Goal: Task Accomplishment & Management: Manage account settings

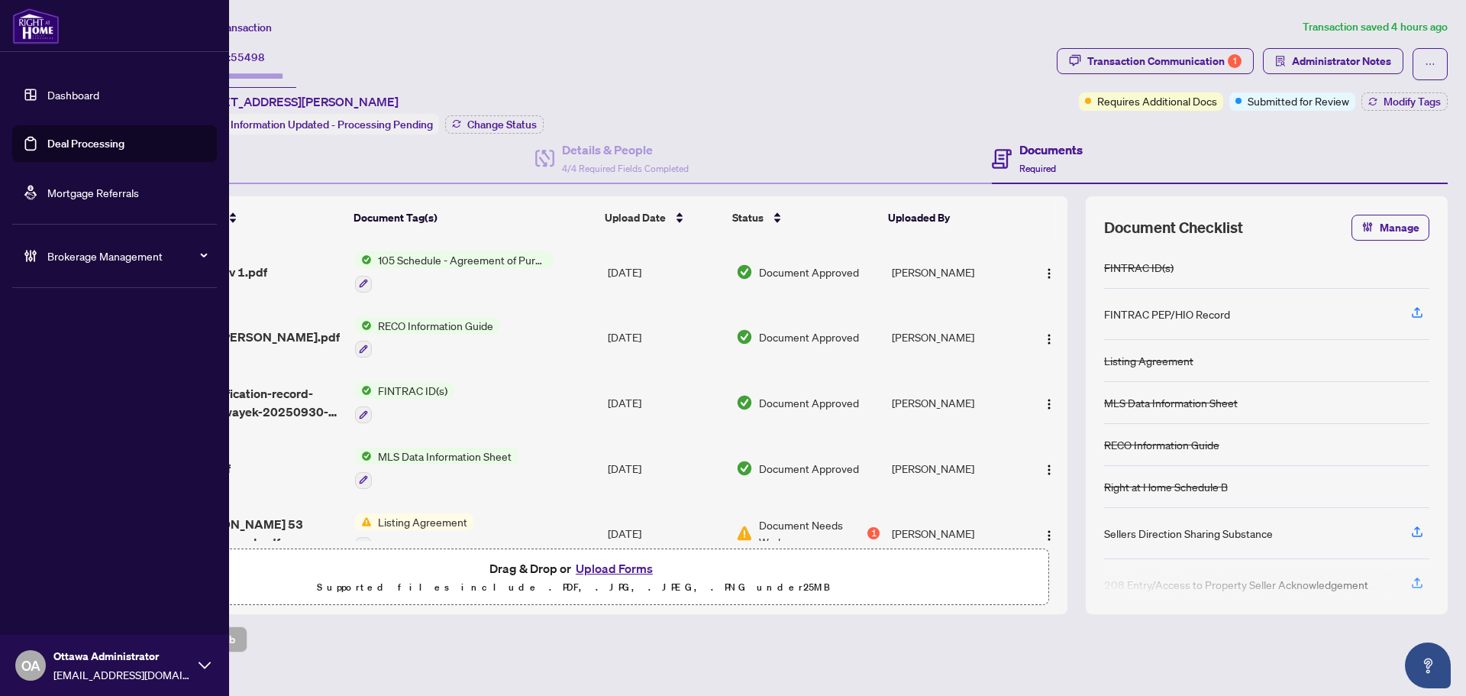
click at [61, 137] on link "Deal Processing" at bounding box center [85, 144] width 77 height 14
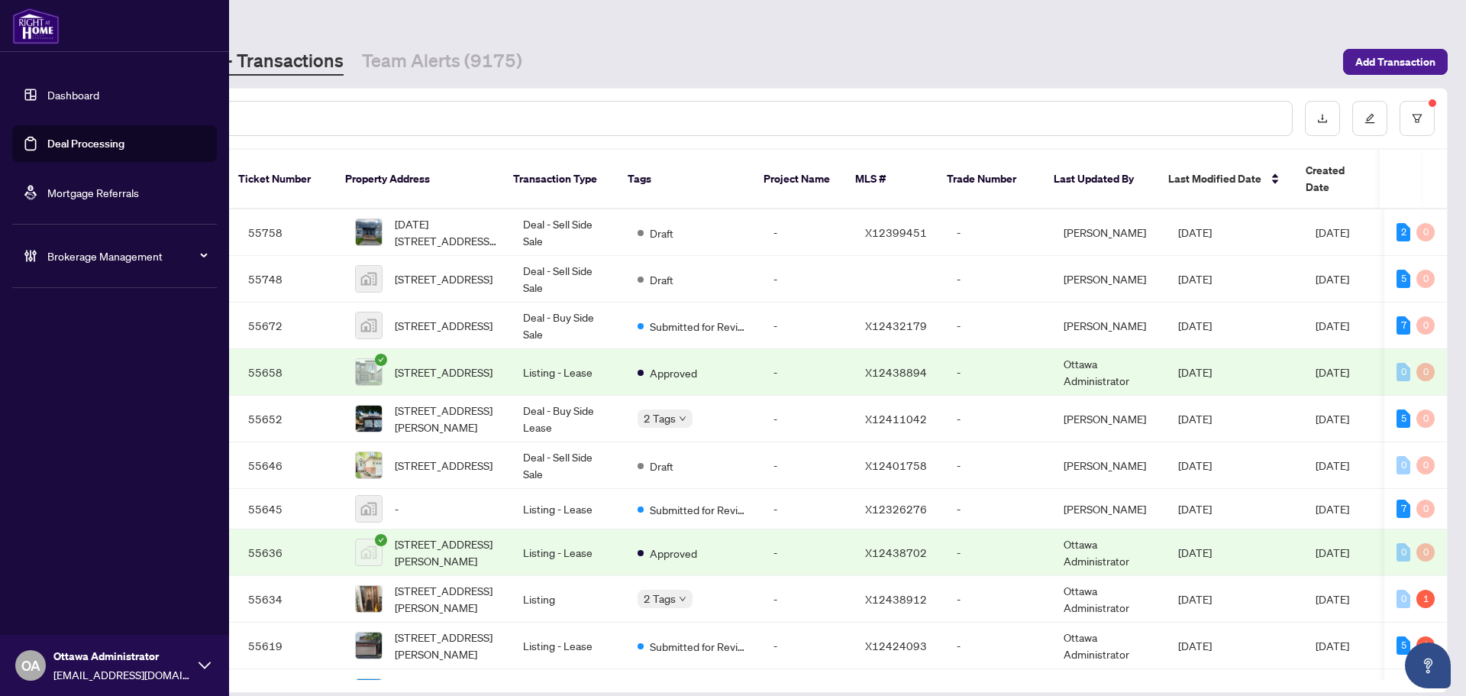
click at [47, 137] on link "Deal Processing" at bounding box center [85, 144] width 77 height 14
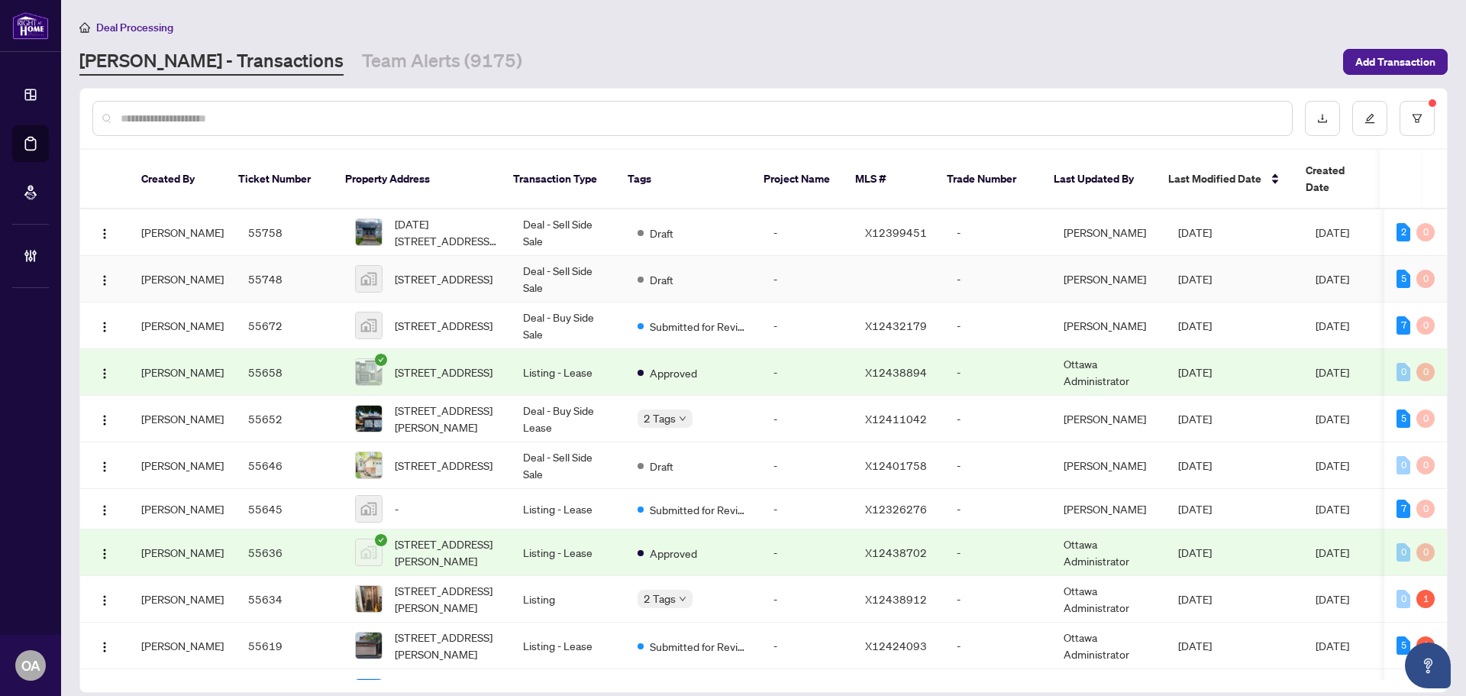
click at [442, 256] on td "[STREET_ADDRESS]" at bounding box center [427, 279] width 168 height 47
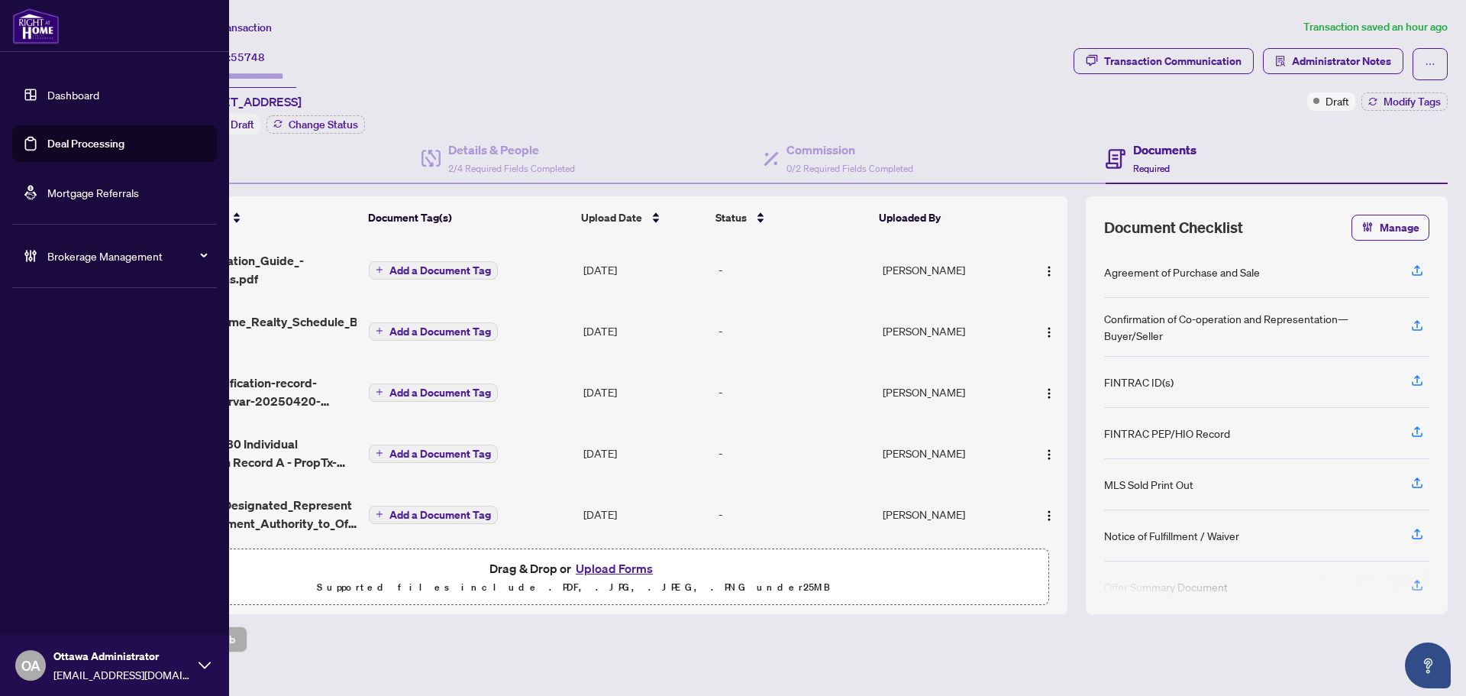
drag, startPoint x: 79, startPoint y: 143, endPoint x: 66, endPoint y: 125, distance: 21.8
click at [79, 143] on link "Deal Processing" at bounding box center [85, 144] width 77 height 14
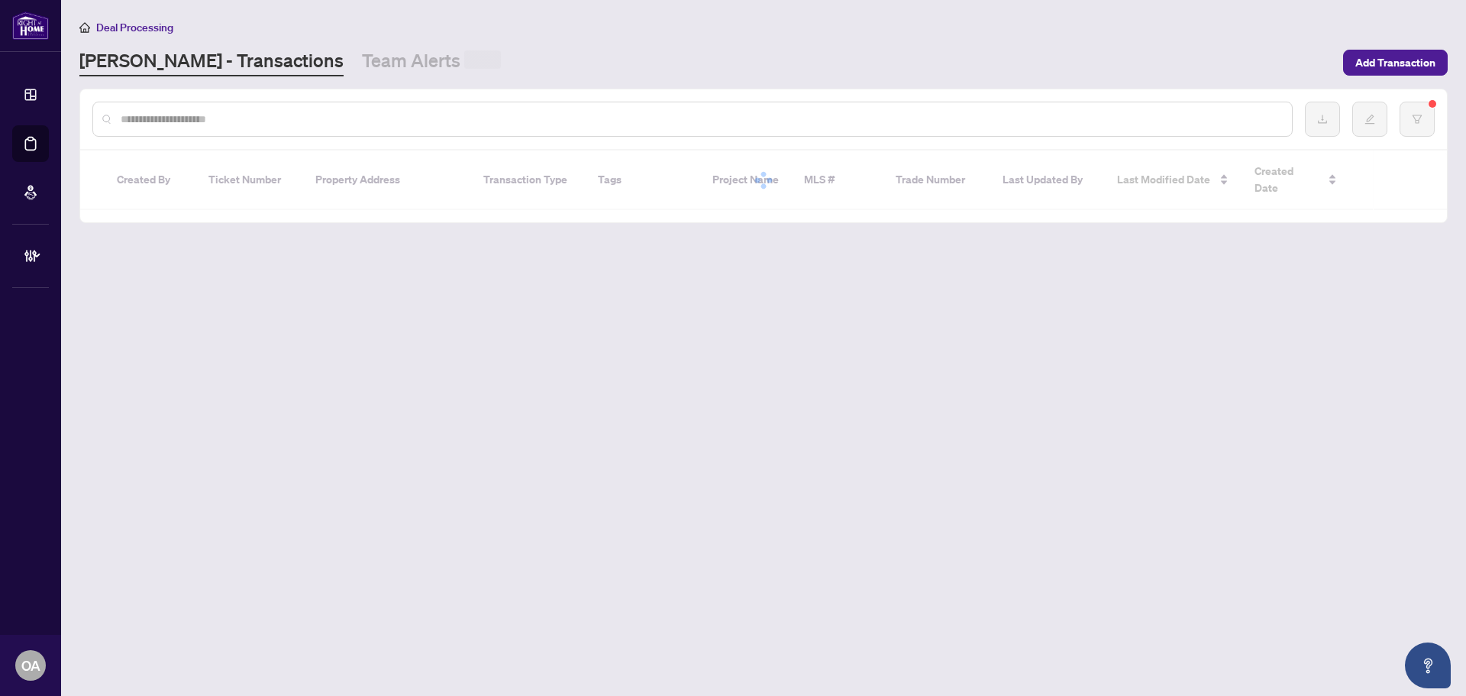
click at [480, 115] on input "text" at bounding box center [700, 119] width 1159 height 17
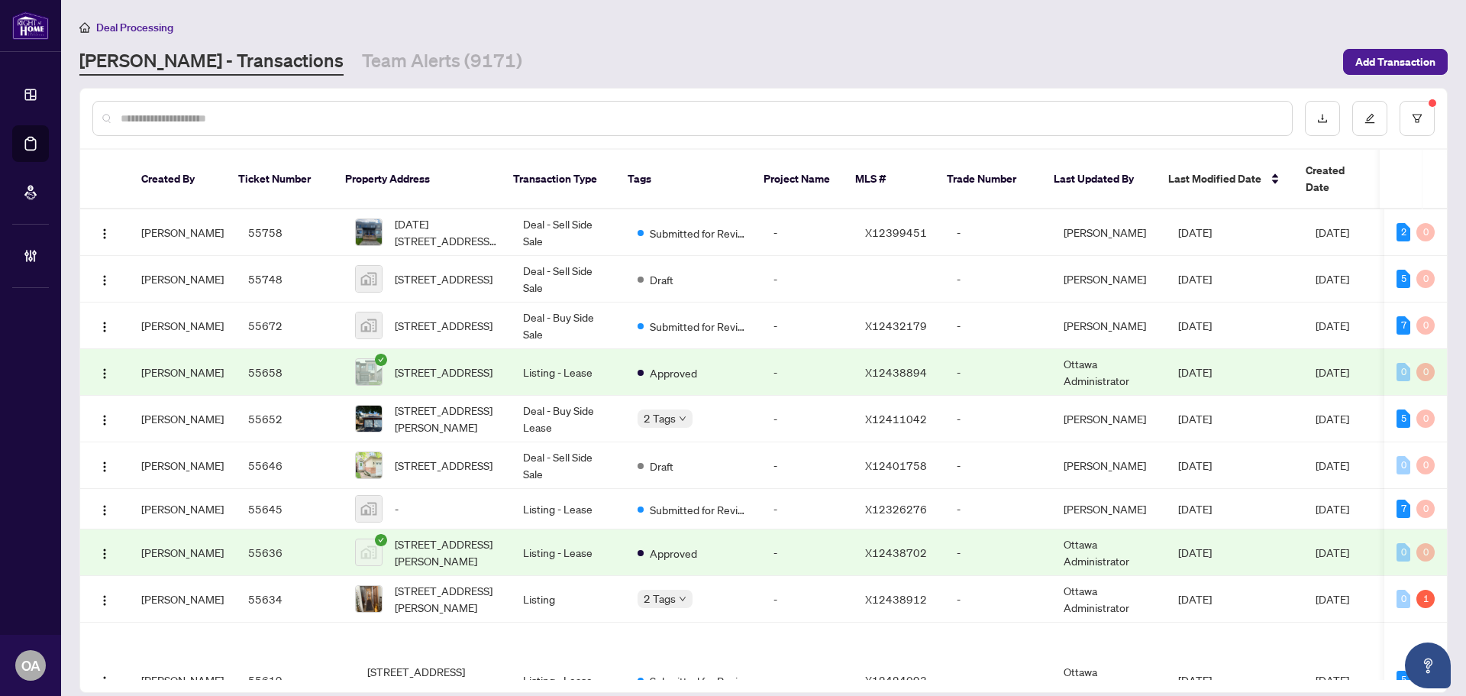
click at [480, 115] on input "text" at bounding box center [700, 118] width 1159 height 17
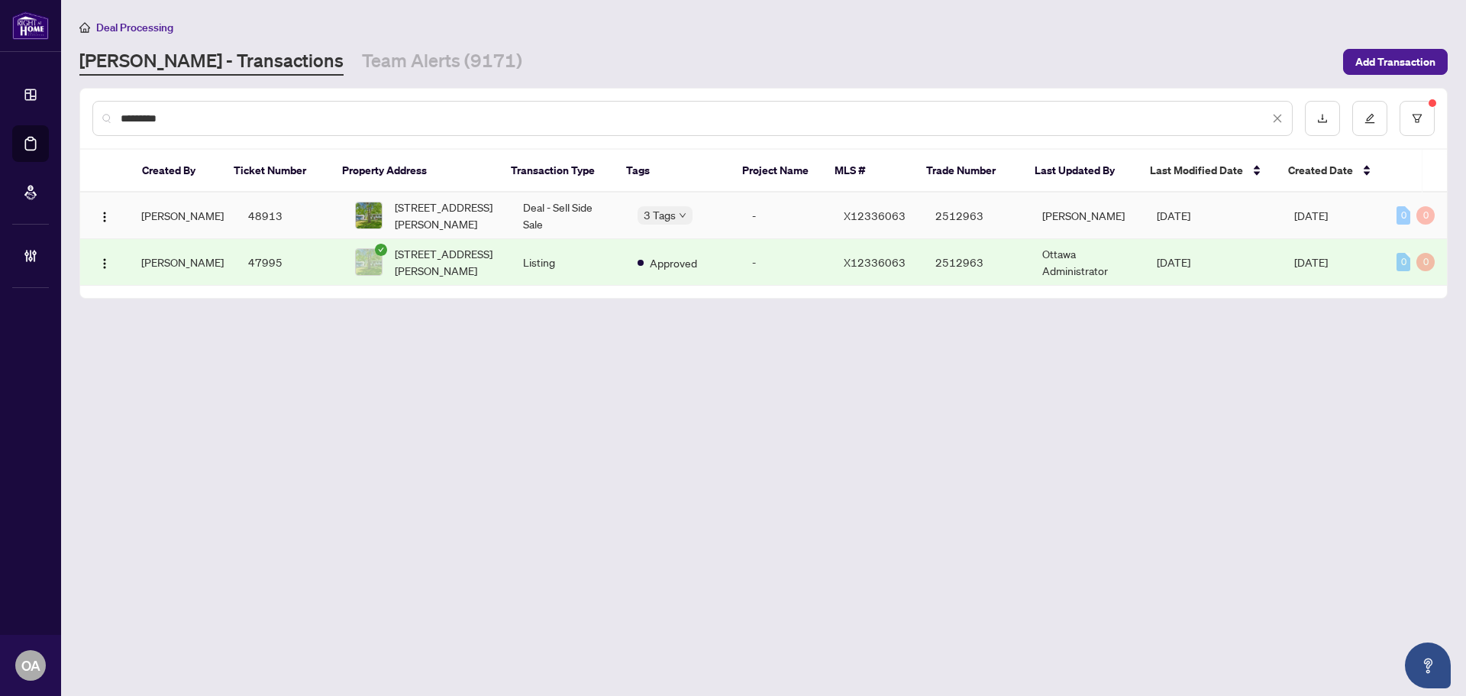
type input "*********"
click at [559, 217] on td "Deal - Sell Side Sale" at bounding box center [568, 215] width 115 height 47
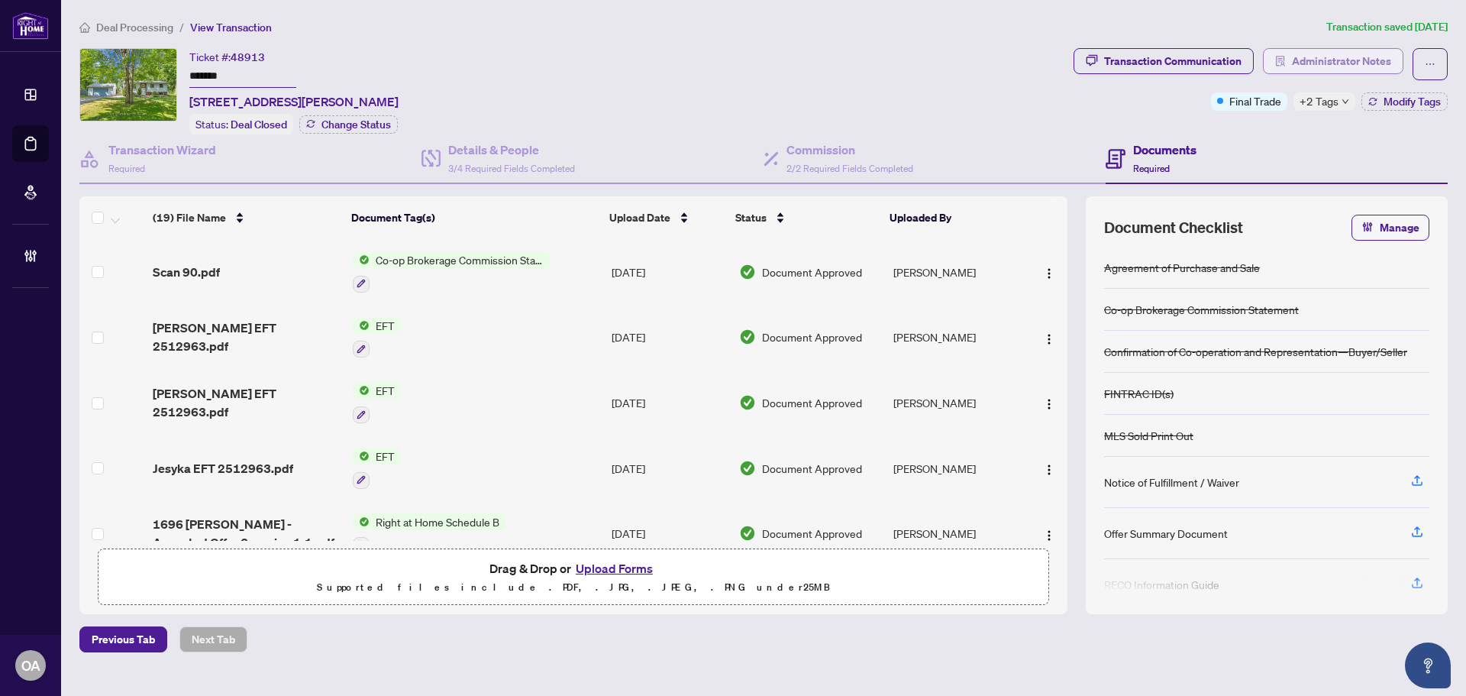
click at [1340, 65] on span "Administrator Notes" at bounding box center [1341, 61] width 99 height 24
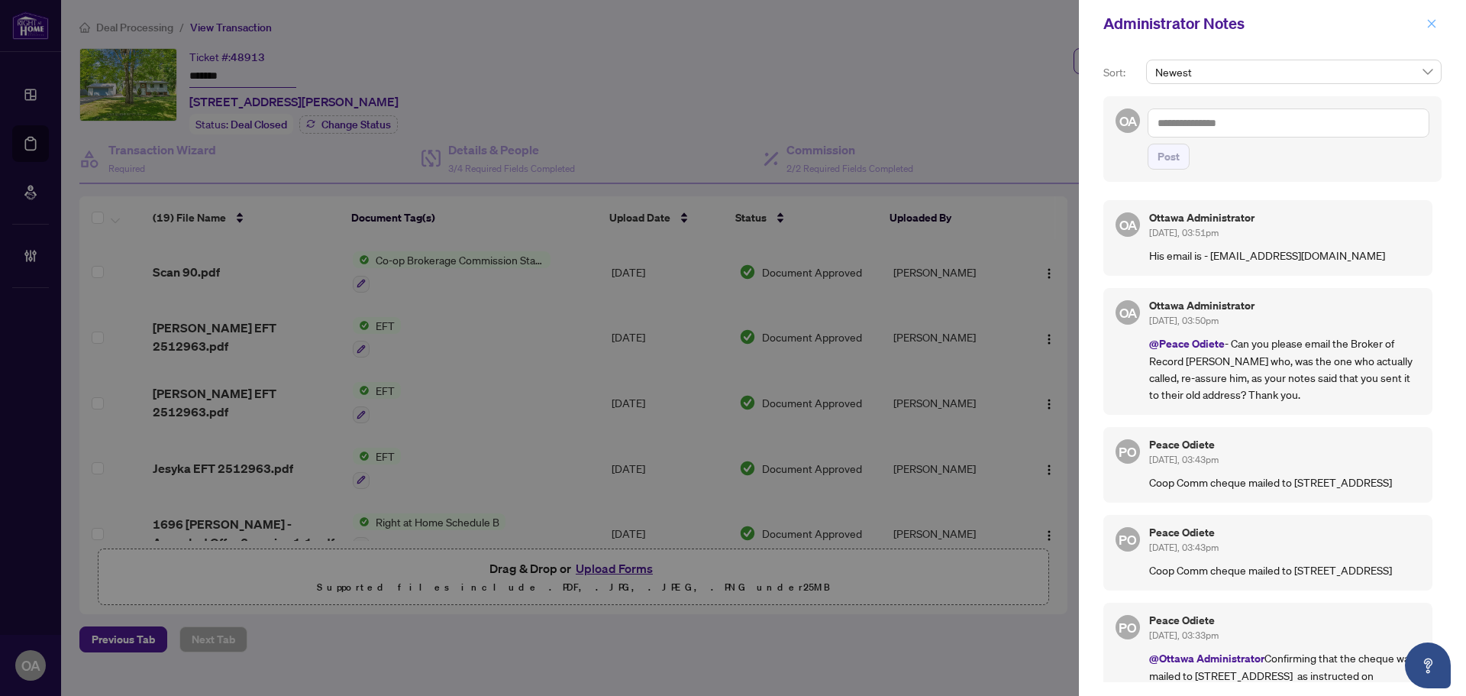
click at [1434, 24] on icon "close" at bounding box center [1432, 23] width 11 height 11
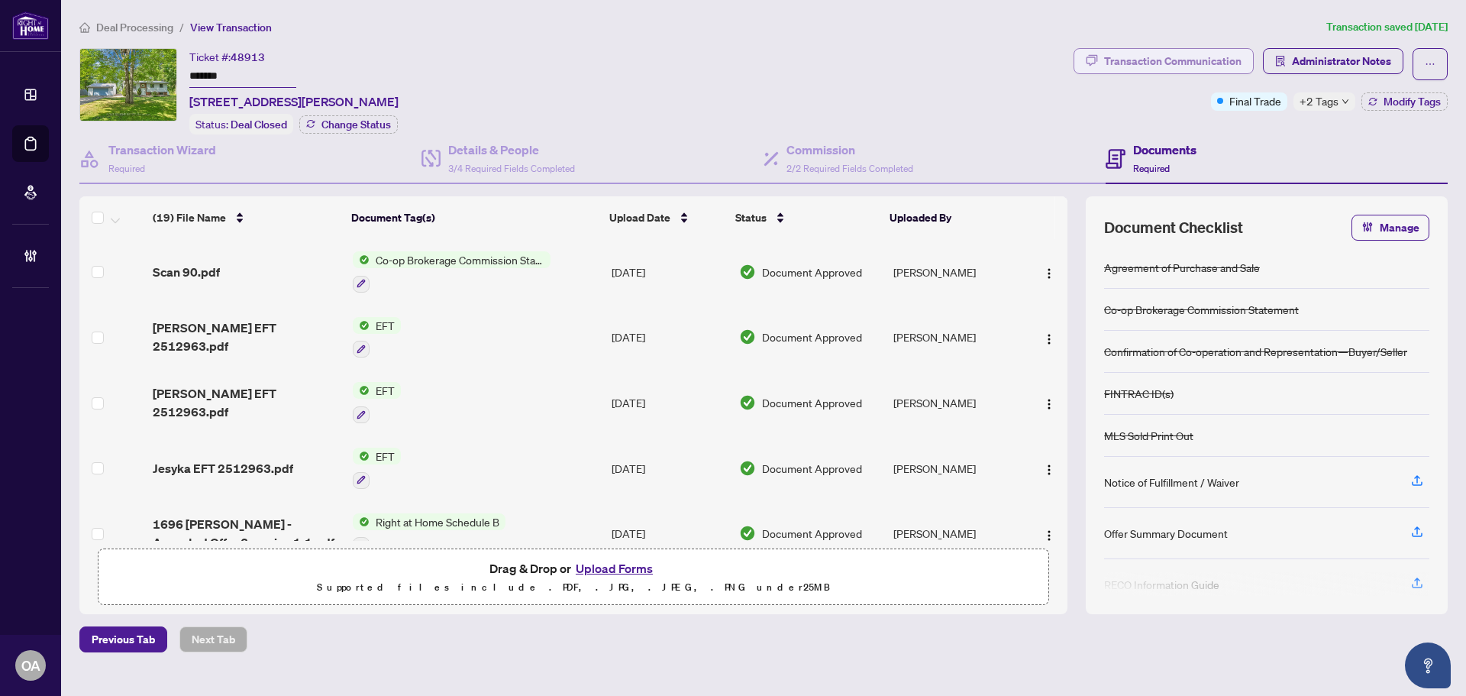
click at [1178, 60] on div "Transaction Communication" at bounding box center [1172, 61] width 137 height 24
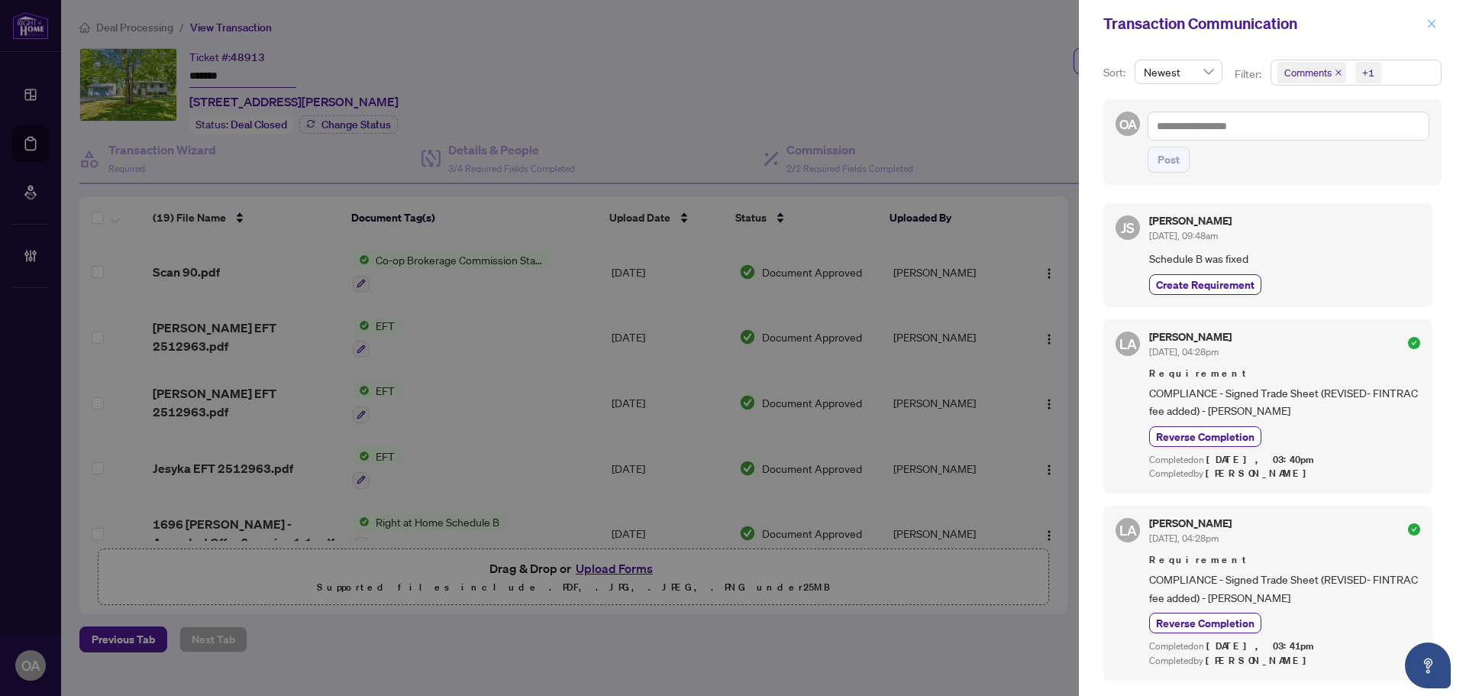
click at [1436, 24] on icon "close" at bounding box center [1432, 23] width 11 height 11
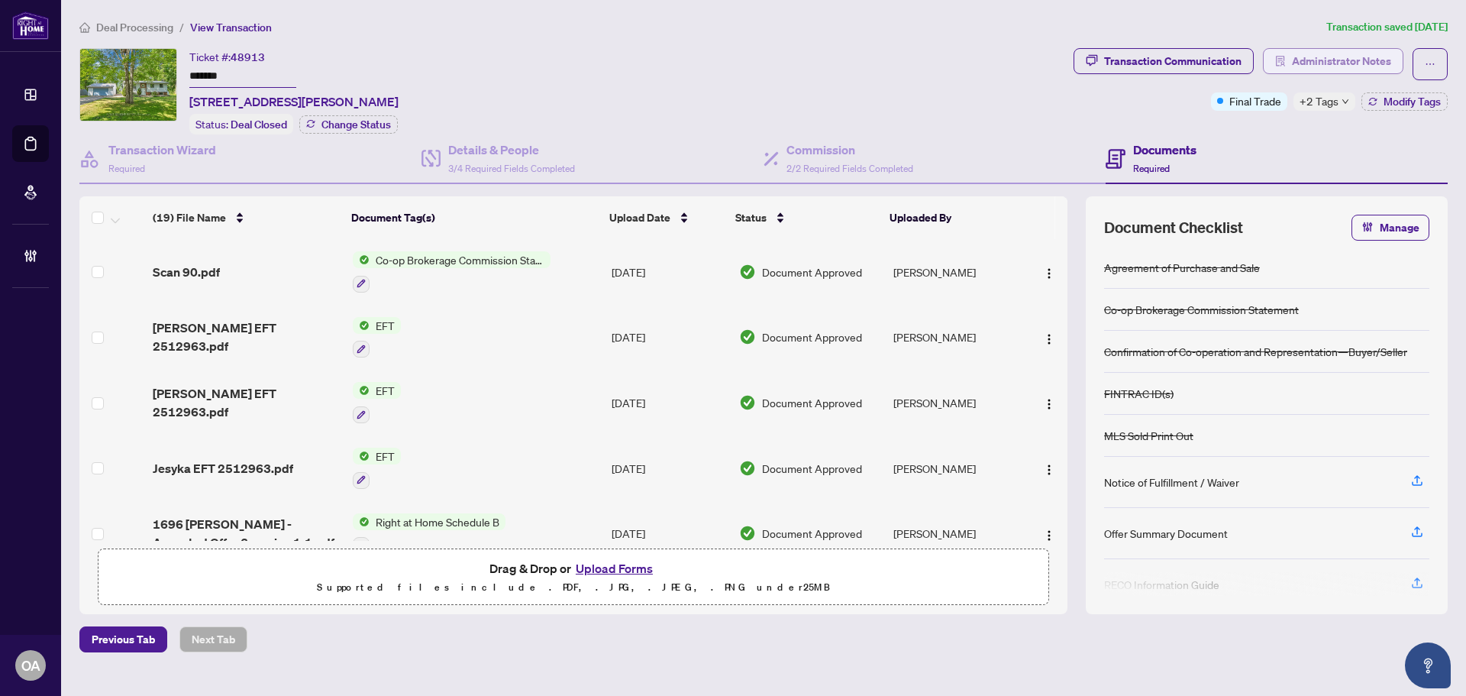
click at [1317, 56] on span "Administrator Notes" at bounding box center [1341, 61] width 99 height 24
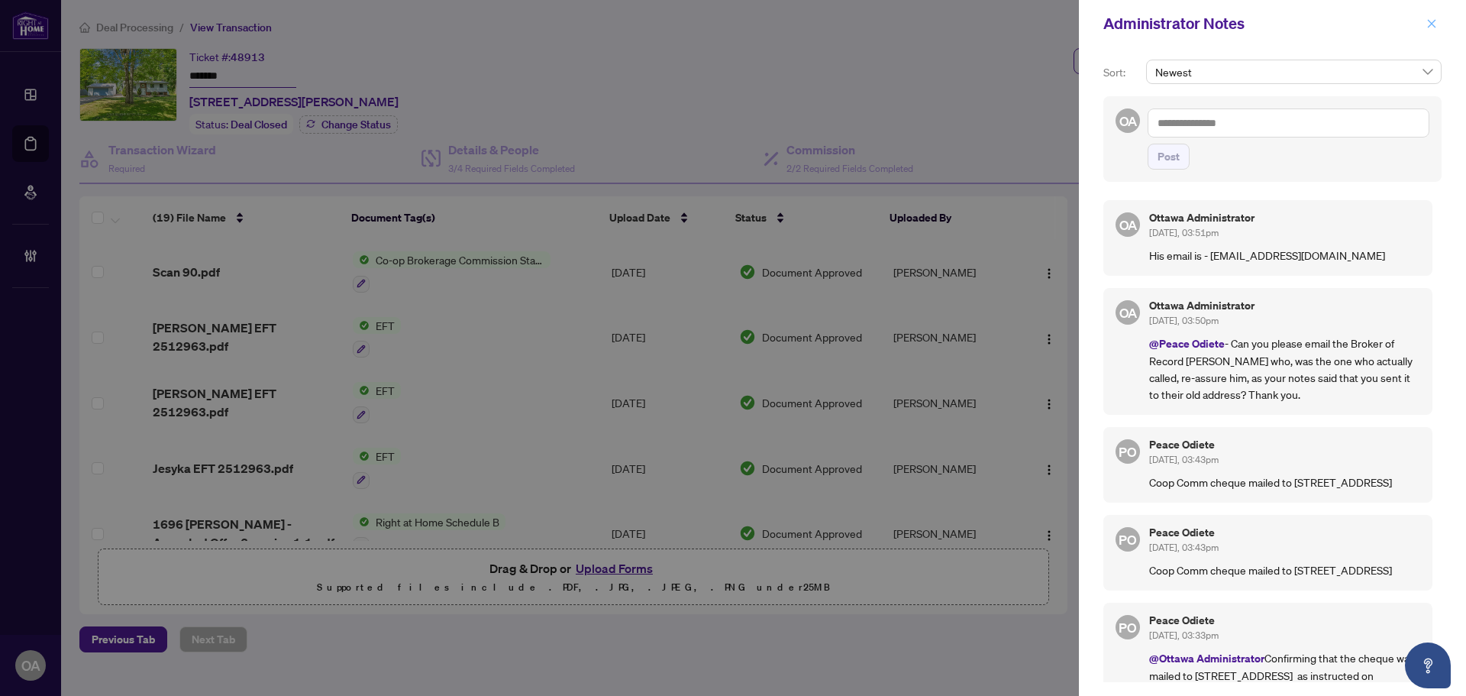
click at [1431, 24] on icon "close" at bounding box center [1432, 23] width 8 height 8
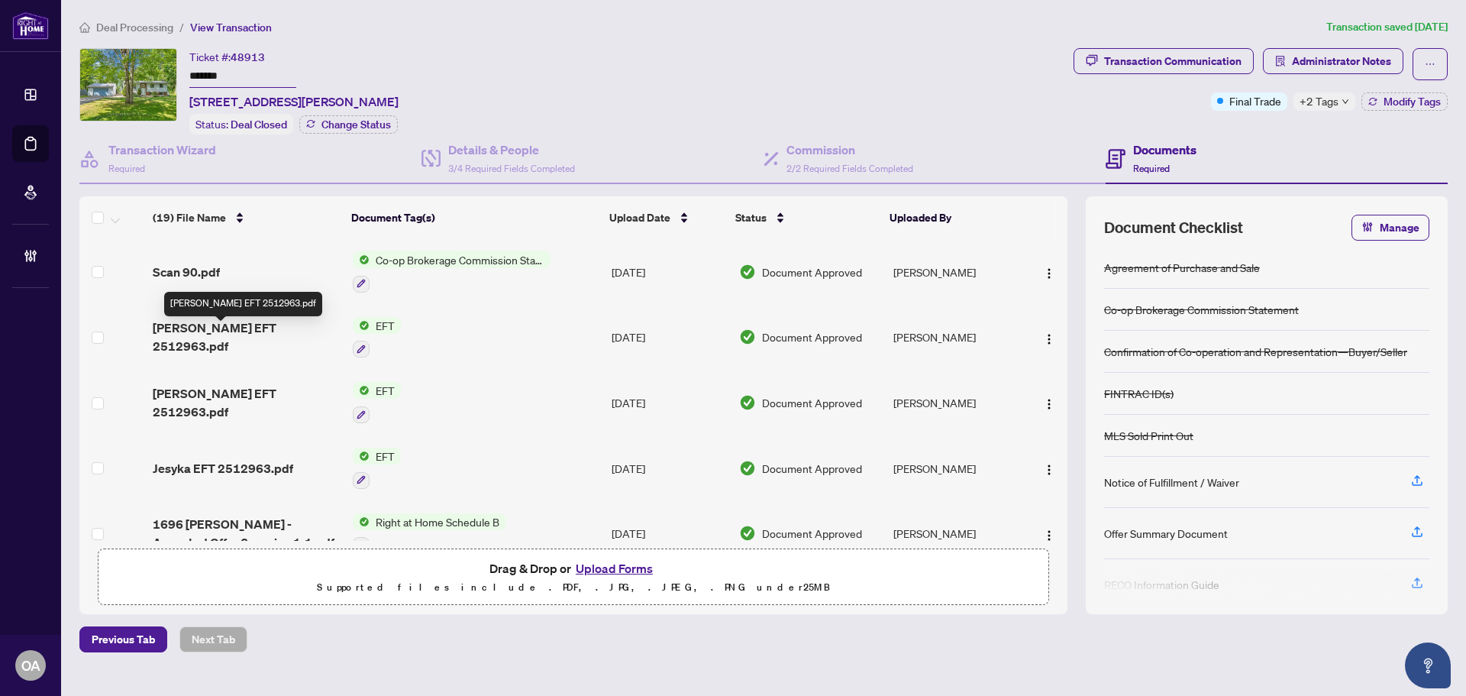
click at [243, 332] on span "[PERSON_NAME] EFT 2512963.pdf" at bounding box center [247, 336] width 188 height 37
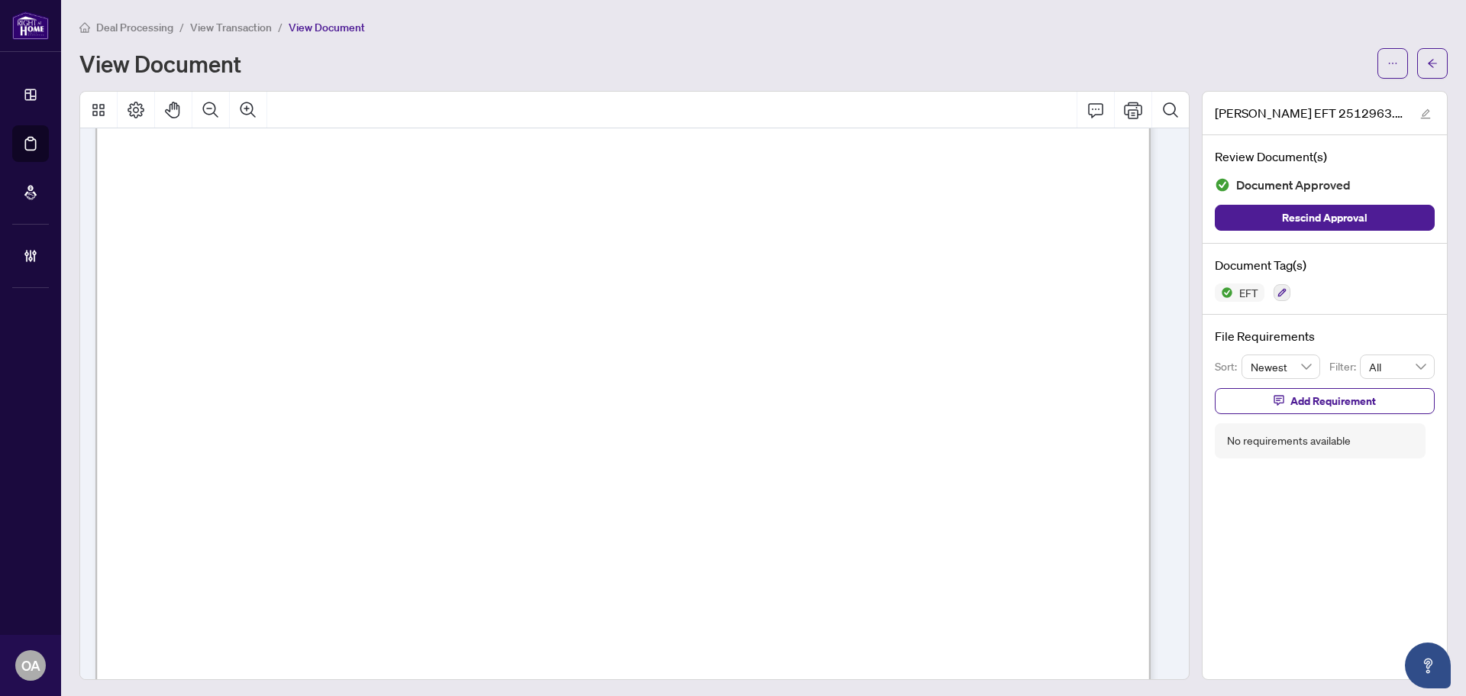
scroll to position [458, 0]
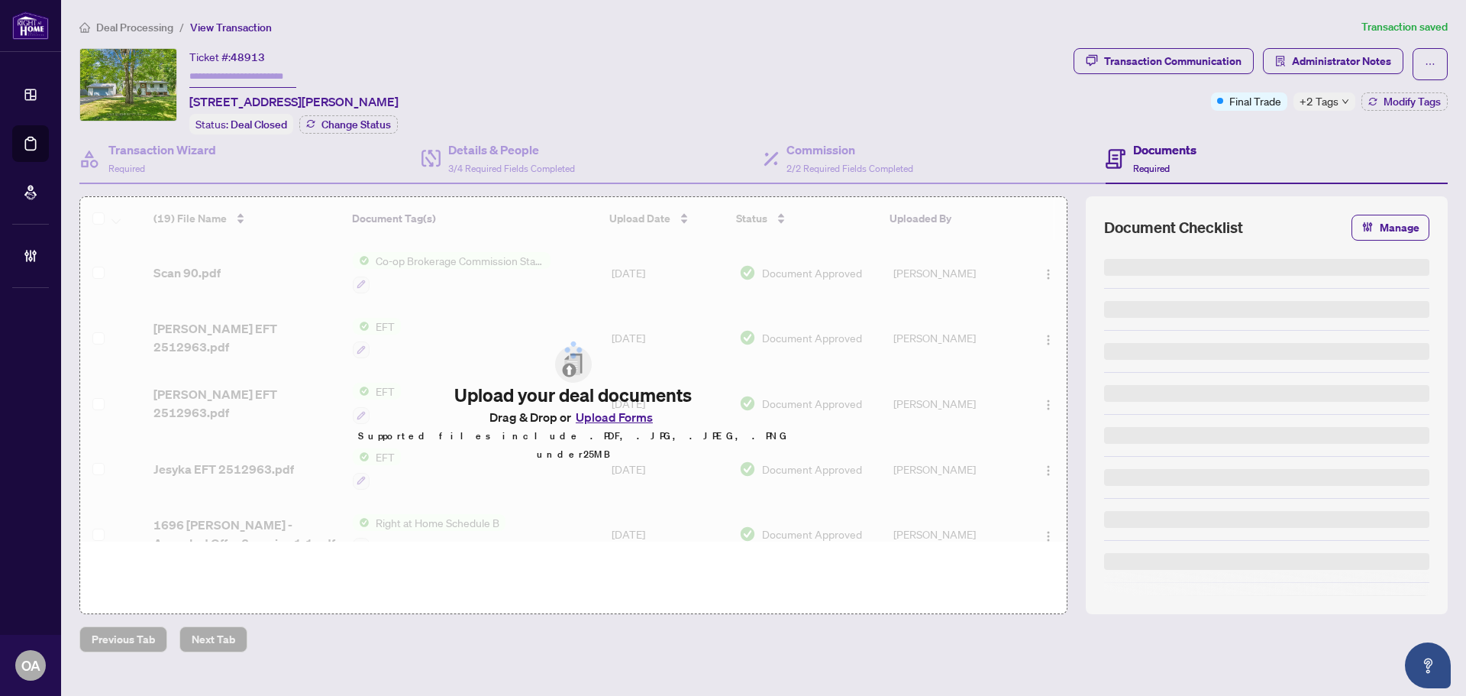
type input "*******"
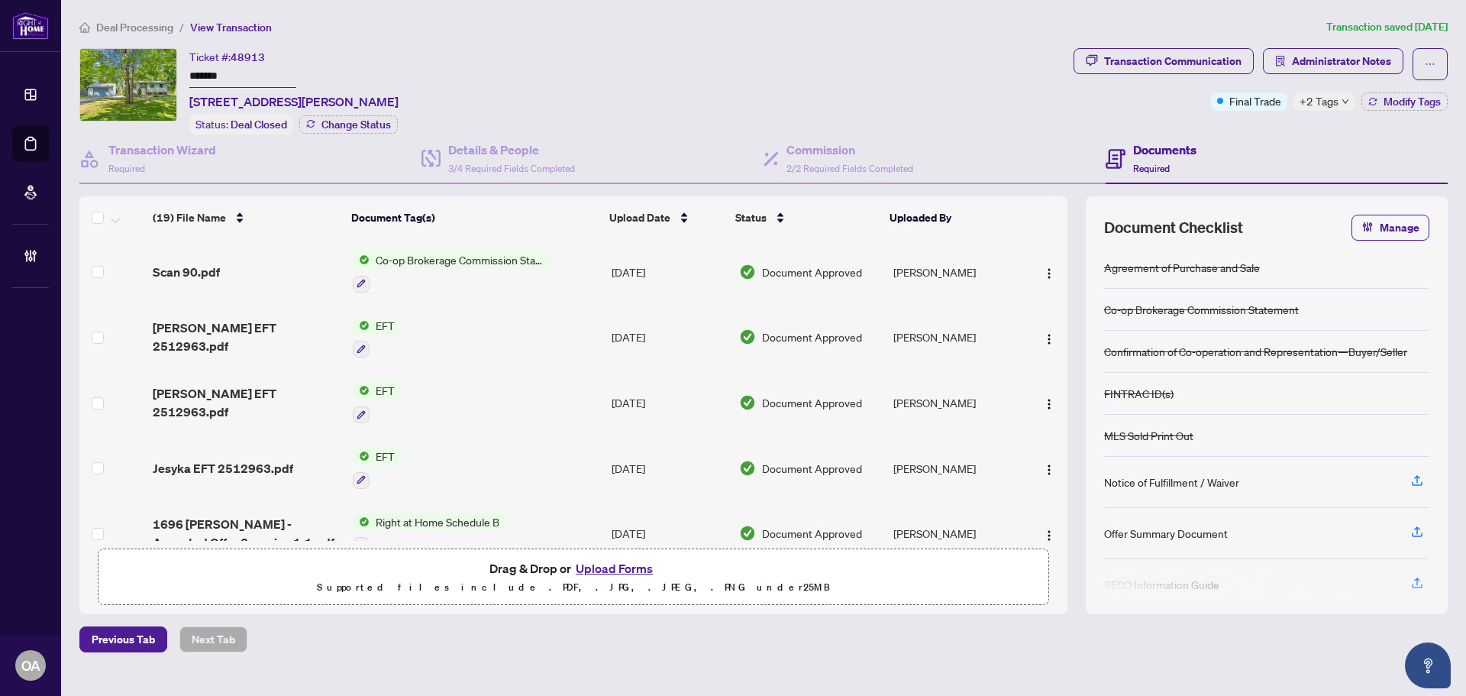
click at [194, 266] on span "Scan 90.pdf" at bounding box center [186, 272] width 67 height 18
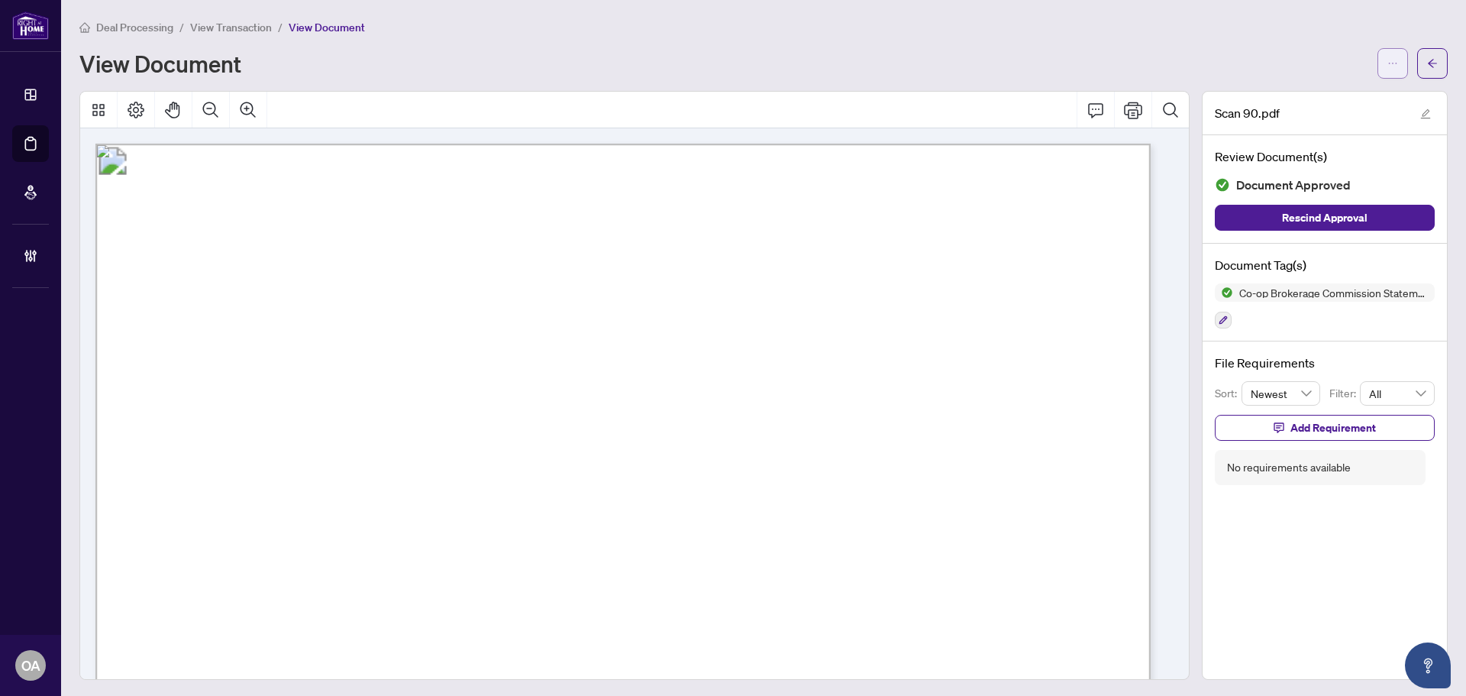
click at [1388, 61] on icon "ellipsis" at bounding box center [1393, 63] width 11 height 11
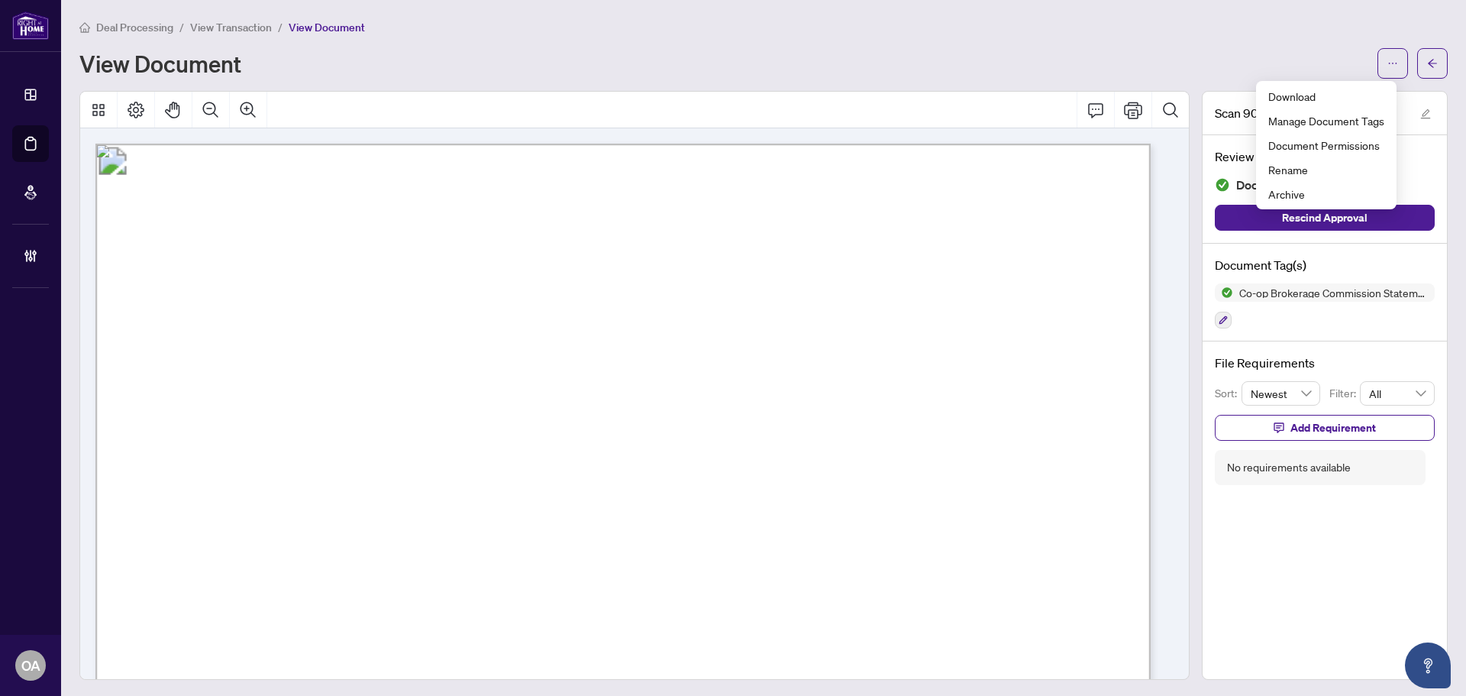
click at [1290, 65] on div "View Document" at bounding box center [723, 63] width 1289 height 24
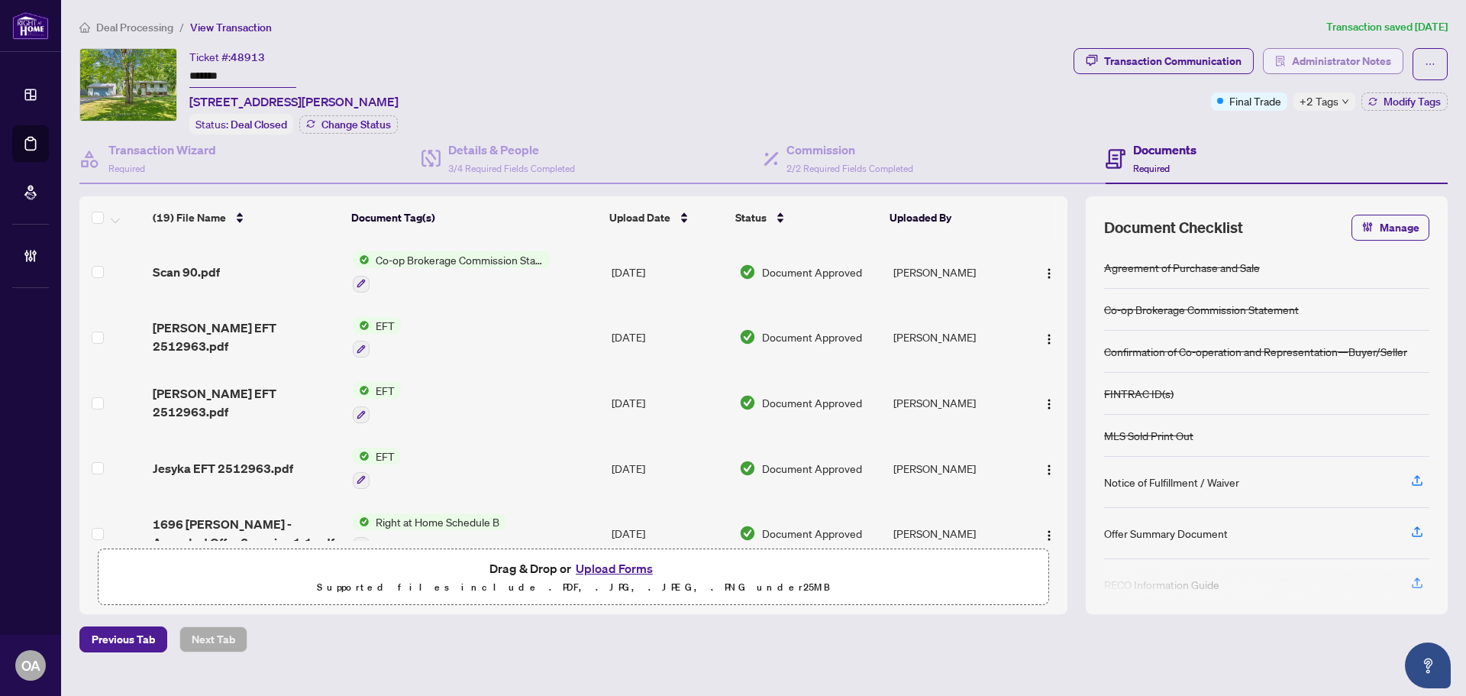
click at [1361, 57] on span "Administrator Notes" at bounding box center [1341, 61] width 99 height 24
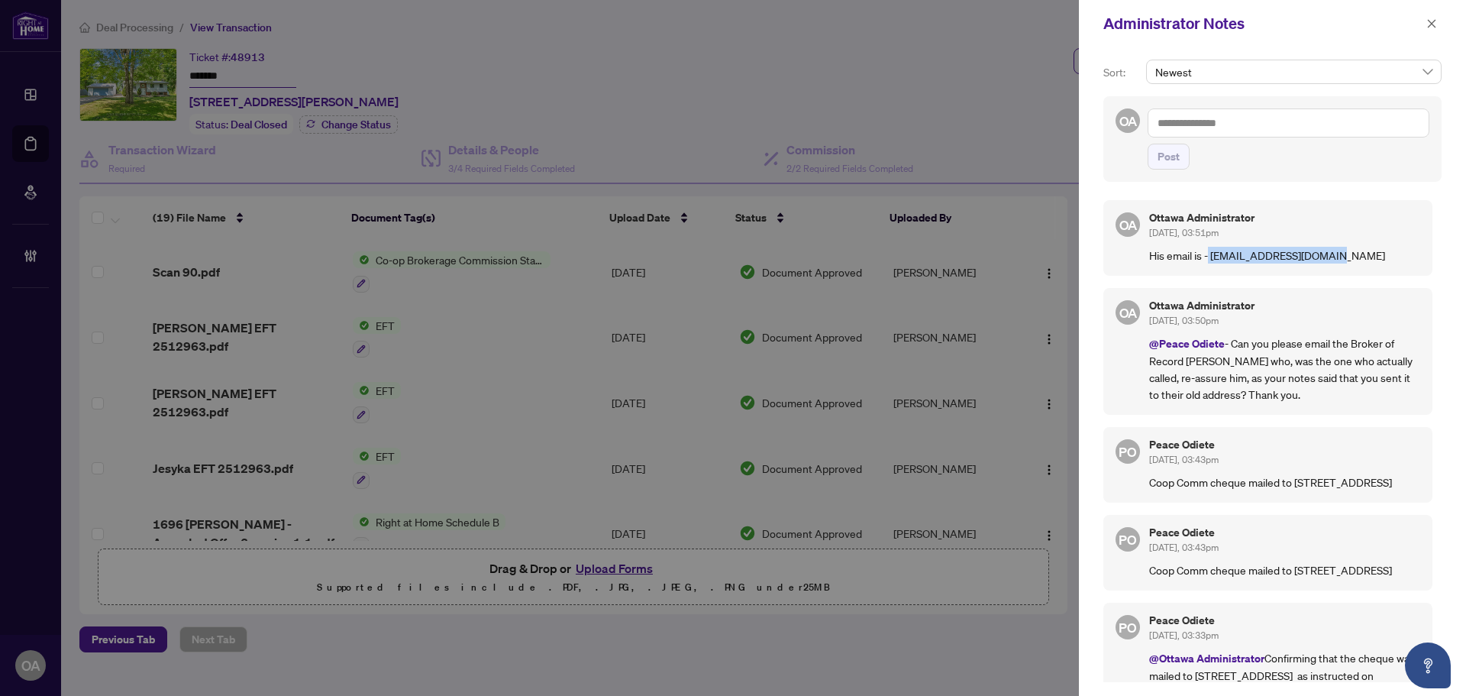
drag, startPoint x: 1334, startPoint y: 254, endPoint x: 1210, endPoint y: 250, distance: 123.8
click at [1210, 250] on p "His email is - [EMAIL_ADDRESS][DOMAIN_NAME]" at bounding box center [1284, 255] width 271 height 17
copy p "[EMAIL_ADDRESS][DOMAIN_NAME]"
click at [1432, 24] on icon "close" at bounding box center [1432, 23] width 8 height 8
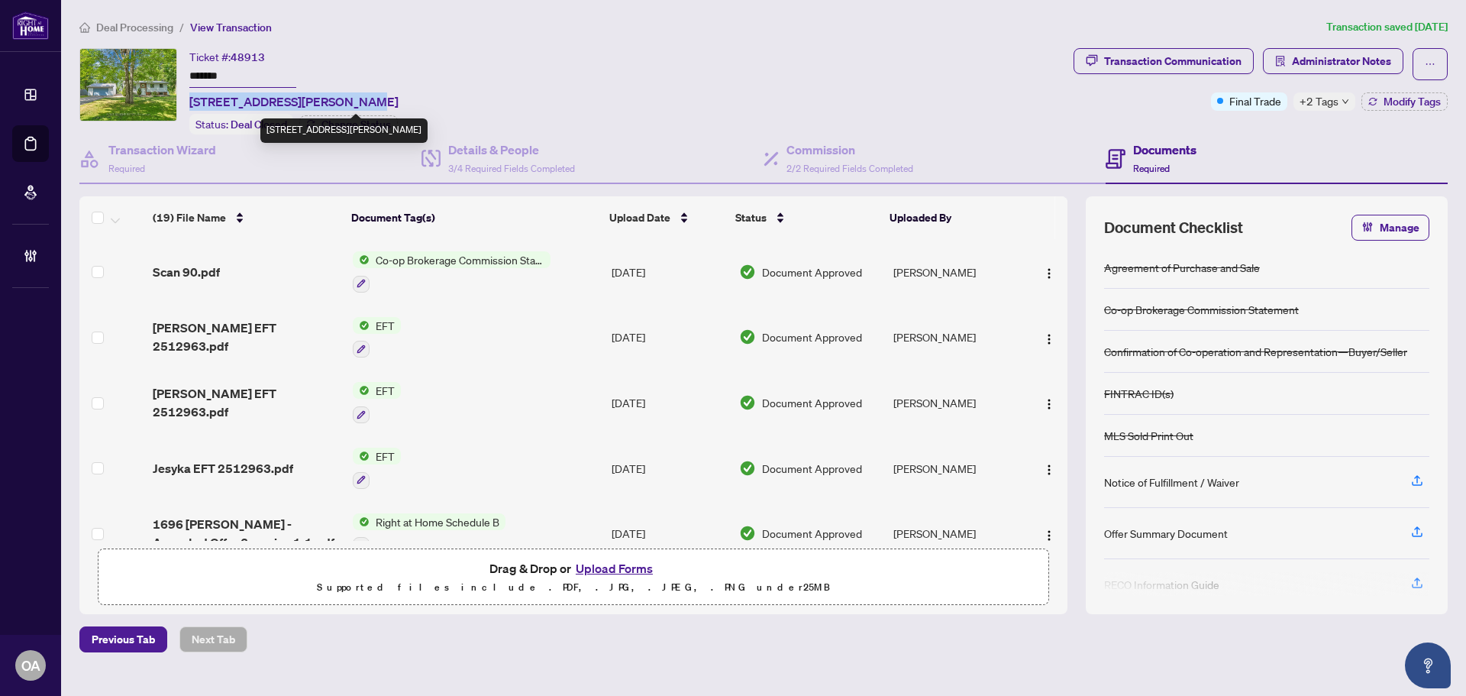
drag, startPoint x: 189, startPoint y: 101, endPoint x: 338, endPoint y: 99, distance: 148.2
click at [338, 99] on span "[STREET_ADDRESS][PERSON_NAME]" at bounding box center [293, 101] width 209 height 18
click at [525, 99] on div "Ticket #: 48913 ******* [STREET_ADDRESS][PERSON_NAME] Status: Deal Closed Chang…" at bounding box center [573, 91] width 988 height 86
drag, startPoint x: 525, startPoint y: 99, endPoint x: 201, endPoint y: 107, distance: 323.9
click at [201, 107] on div "Ticket #: 48913 ******* [STREET_ADDRESS][PERSON_NAME] Status: Deal Closed Chang…" at bounding box center [573, 91] width 988 height 86
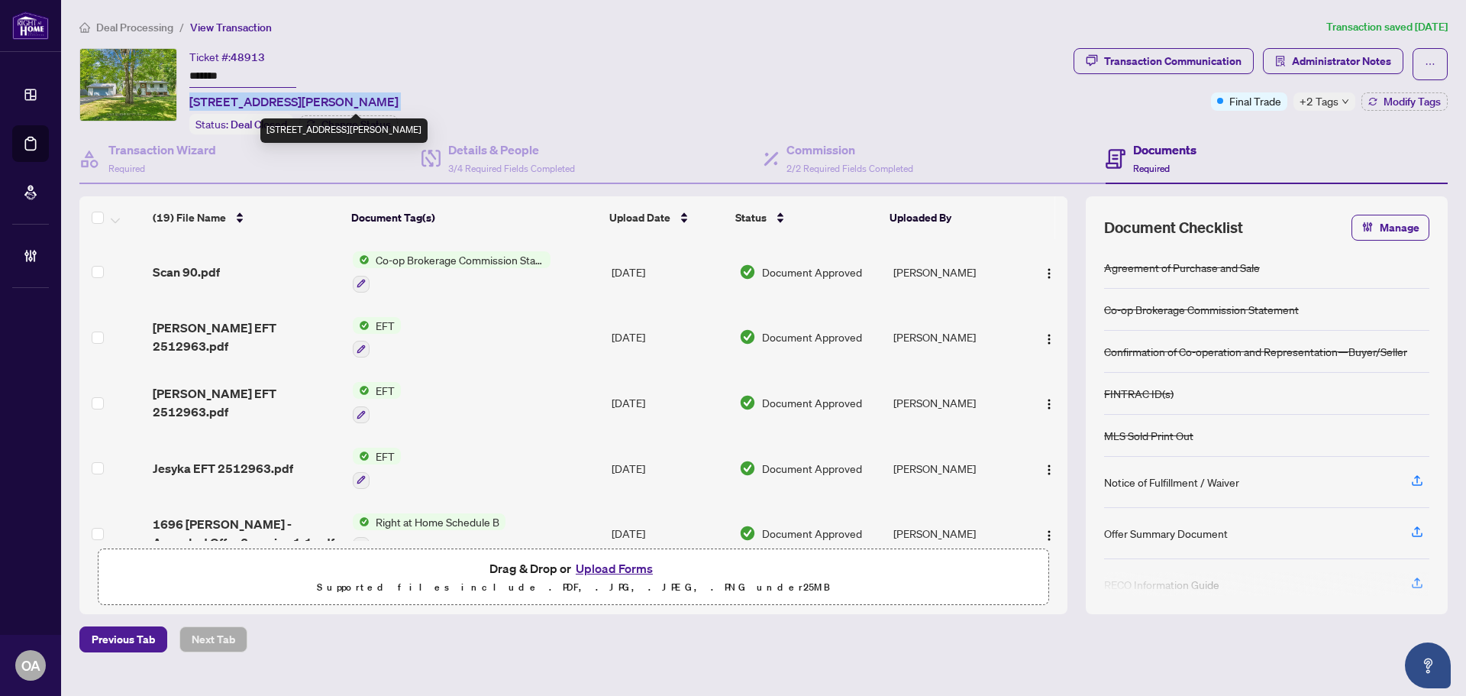
copy span "[STREET_ADDRESS][PERSON_NAME]"
click at [207, 263] on span "Scan 90.pdf" at bounding box center [186, 272] width 67 height 18
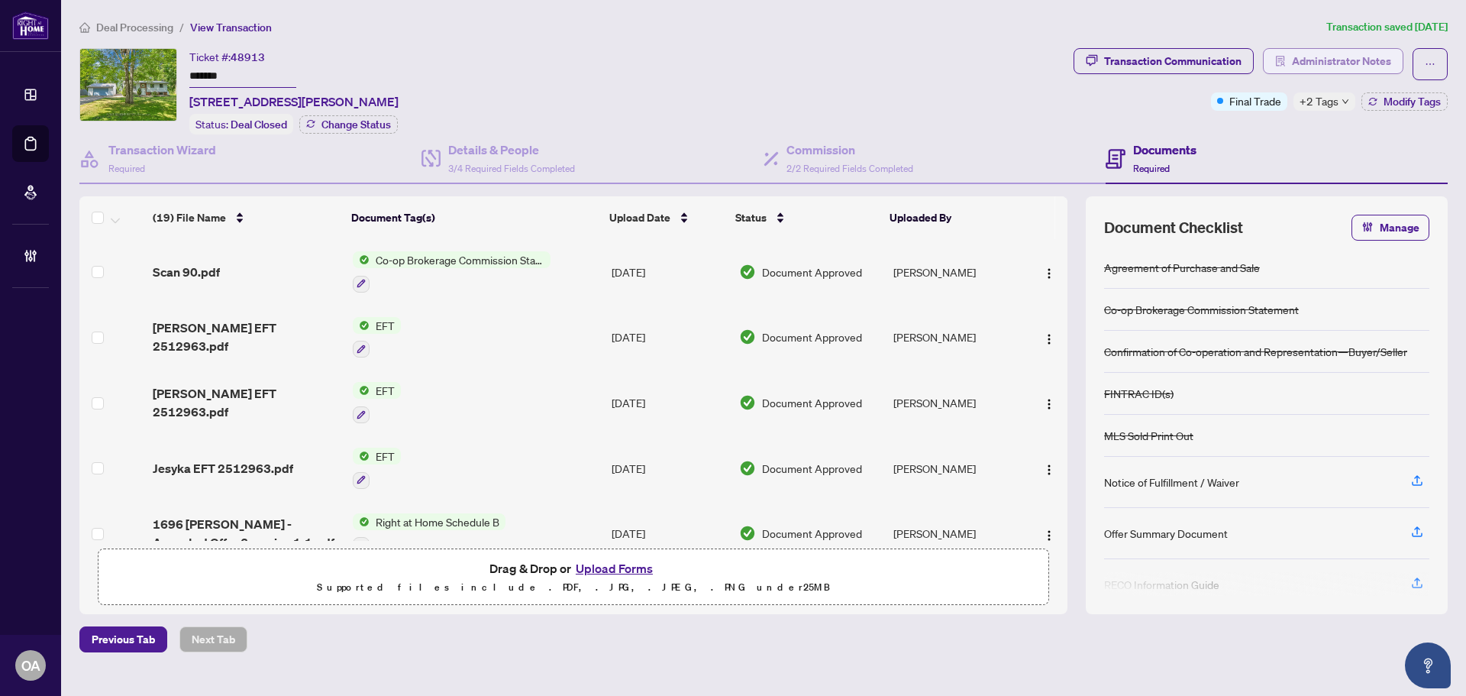
click at [1331, 77] on span "Administrator Notes" at bounding box center [1333, 64] width 141 height 32
click at [1332, 63] on span "Administrator Notes" at bounding box center [1341, 61] width 99 height 24
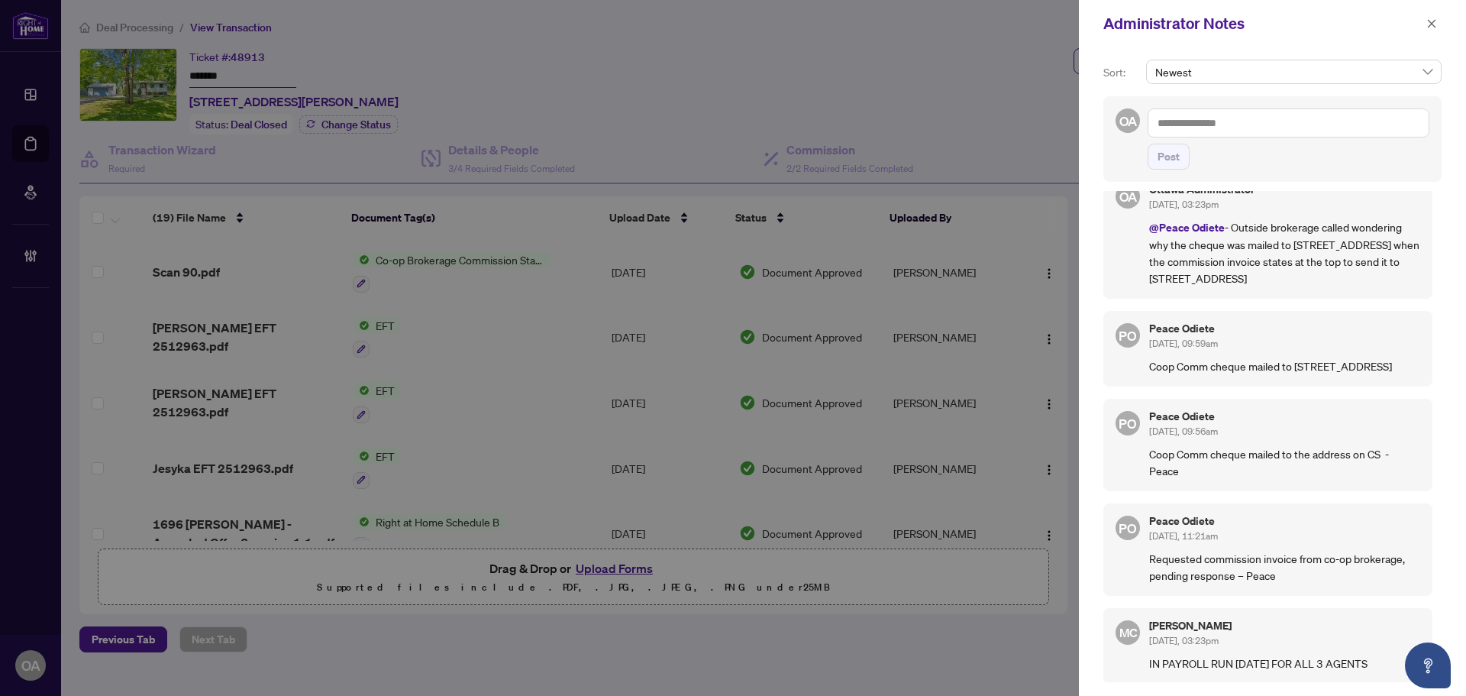
scroll to position [535, 0]
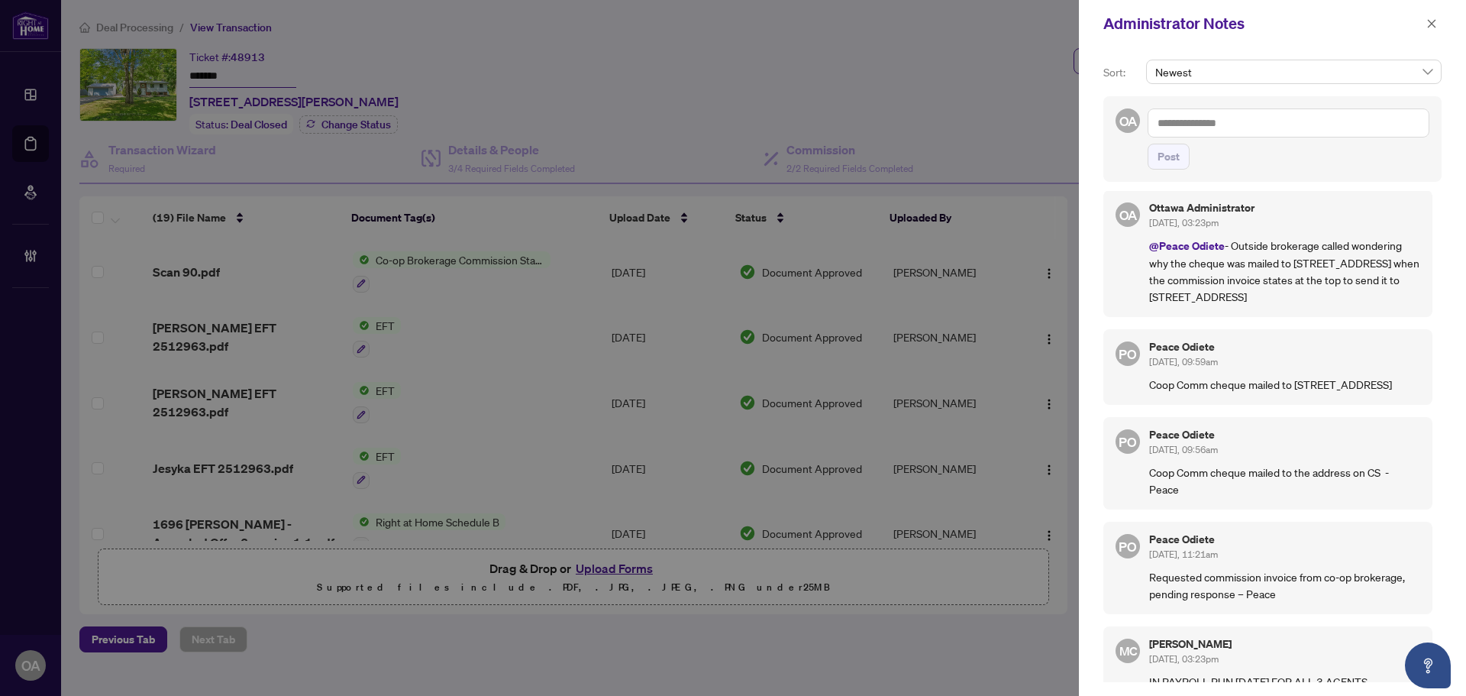
drag, startPoint x: 1208, startPoint y: 328, endPoint x: 1429, endPoint y: 352, distance: 222.0
click at [1429, 352] on div "OA Ottawa Administrator [DATE], 03:51pm His email is - [EMAIL_ADDRESS][DOMAIN_N…" at bounding box center [1273, 436] width 338 height 491
copy p "[STREET_ADDRESS]"
